Goal: Task Accomplishment & Management: Use online tool/utility

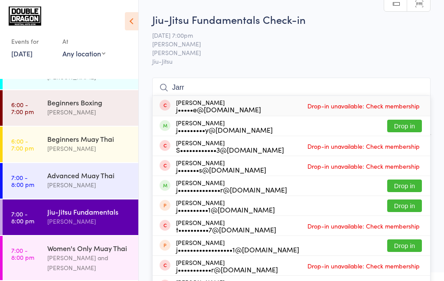
type input "Jarr"
click at [406, 189] on button "Drop in" at bounding box center [404, 185] width 35 height 13
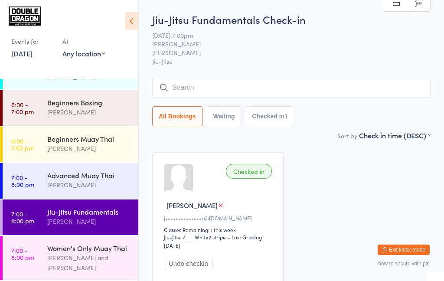
click at [255, 205] on div "[PERSON_NAME]" at bounding box center [219, 205] width 111 height 9
click at [240, 205] on div "[PERSON_NAME]" at bounding box center [219, 205] width 111 height 9
click at [89, 253] on div "[PERSON_NAME] and [PERSON_NAME]" at bounding box center [89, 263] width 84 height 20
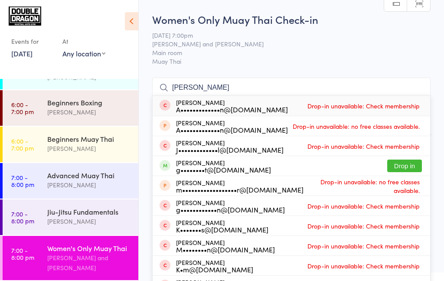
type input "[PERSON_NAME]"
click at [404, 165] on button "Drop in" at bounding box center [404, 166] width 35 height 13
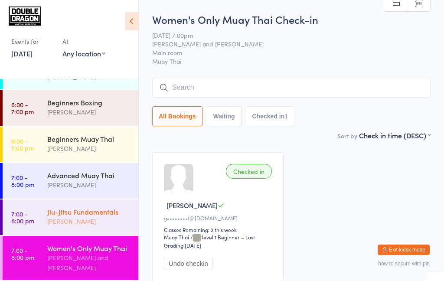
click at [59, 215] on div "Jiu-Jitsu Fundamentals" at bounding box center [89, 212] width 84 height 10
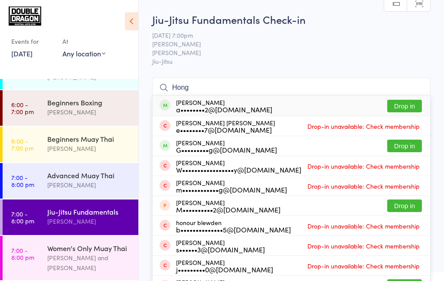
type input "Hong"
click at [413, 108] on button "Drop in" at bounding box center [404, 106] width 35 height 13
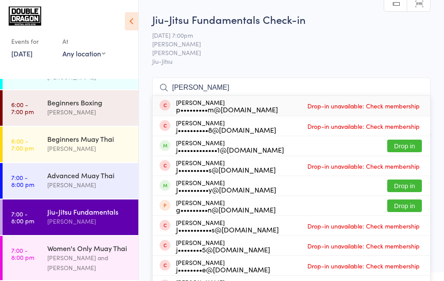
type input "[PERSON_NAME]"
click at [406, 149] on button "Drop in" at bounding box center [404, 146] width 35 height 13
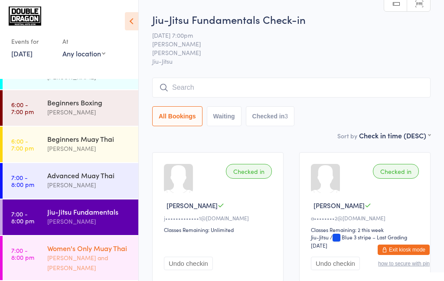
click at [85, 258] on div "[PERSON_NAME] and [PERSON_NAME]" at bounding box center [89, 263] width 84 height 20
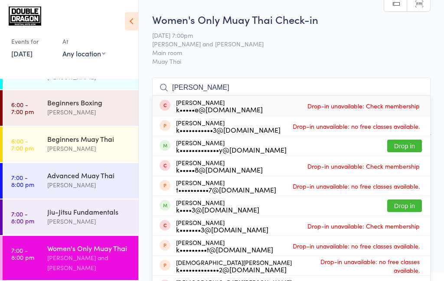
type input "[PERSON_NAME]"
click at [410, 148] on button "Drop in" at bounding box center [404, 146] width 35 height 13
